Goal: Information Seeking & Learning: Find specific page/section

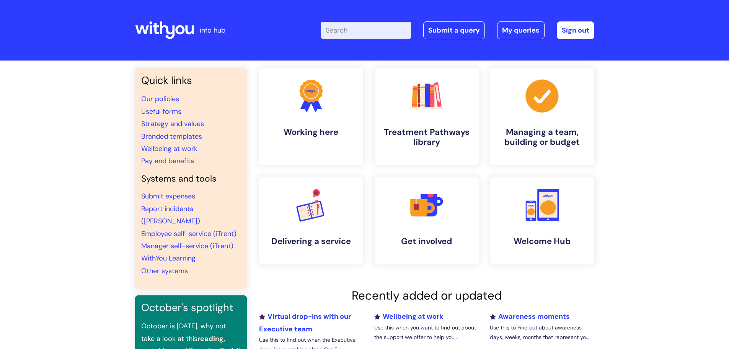
click at [365, 20] on div "Enter your search term here... Search Submit a query My queries Welcome [PERSON…" at bounding box center [421, 30] width 345 height 45
click at [368, 31] on input "Enter your search term here..." at bounding box center [366, 30] width 90 height 17
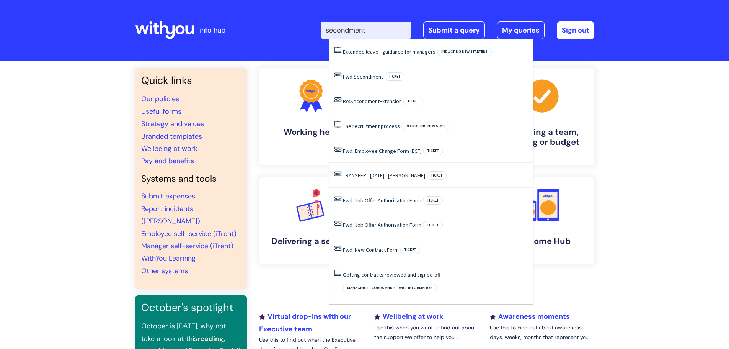
type input "secondment"
click button "Search" at bounding box center [0, 0] width 0 height 0
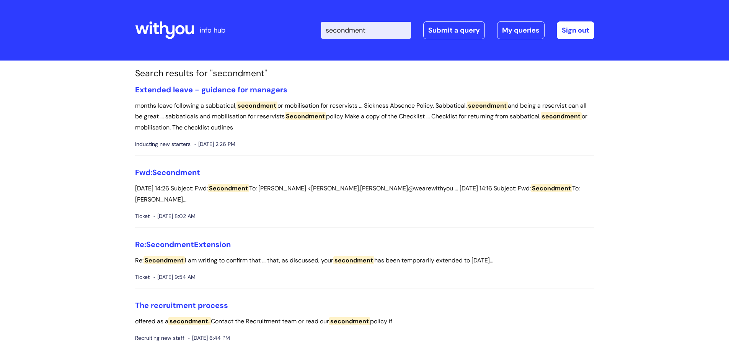
click at [381, 32] on input "secondment" at bounding box center [366, 30] width 90 height 17
type input "secondments"
click button "Search" at bounding box center [0, 0] width 0 height 0
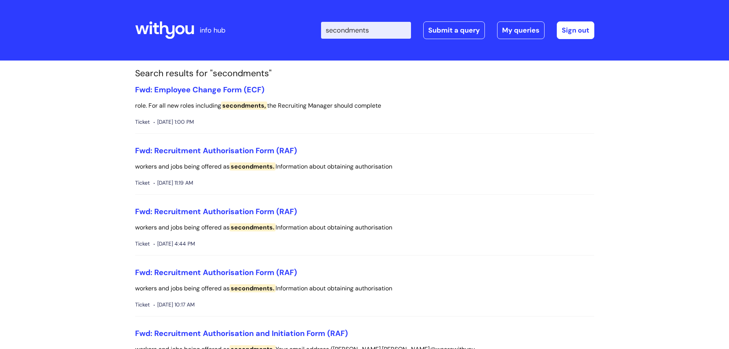
click at [167, 28] on icon at bounding box center [167, 30] width 15 height 18
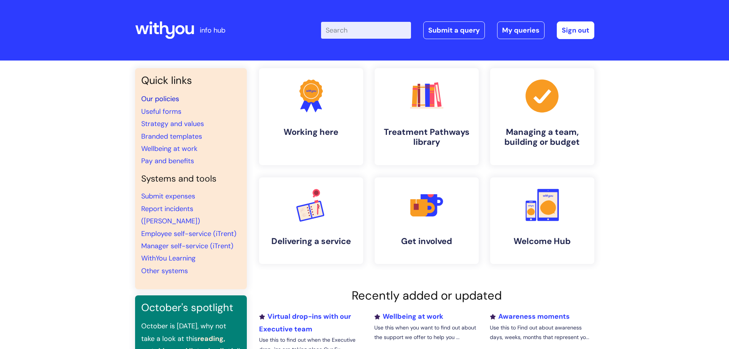
click at [162, 100] on link "Our policies" at bounding box center [160, 98] width 38 height 9
